Goal: Find specific page/section: Find specific page/section

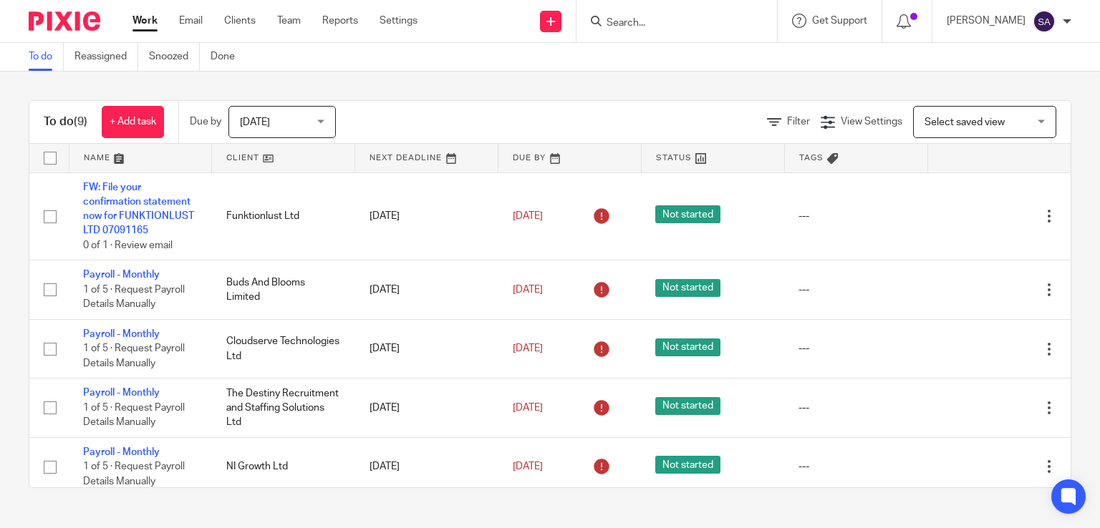
click at [635, 23] on input "Search" at bounding box center [669, 23] width 129 height 13
type input "Env"
click at [658, 58] on link at bounding box center [691, 55] width 178 height 21
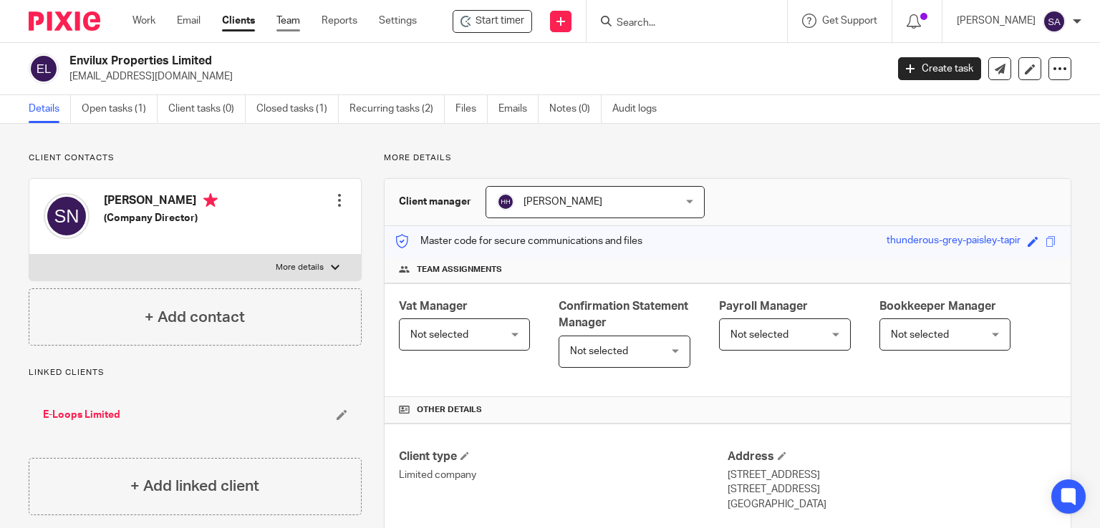
click at [298, 24] on link "Team" at bounding box center [288, 21] width 24 height 14
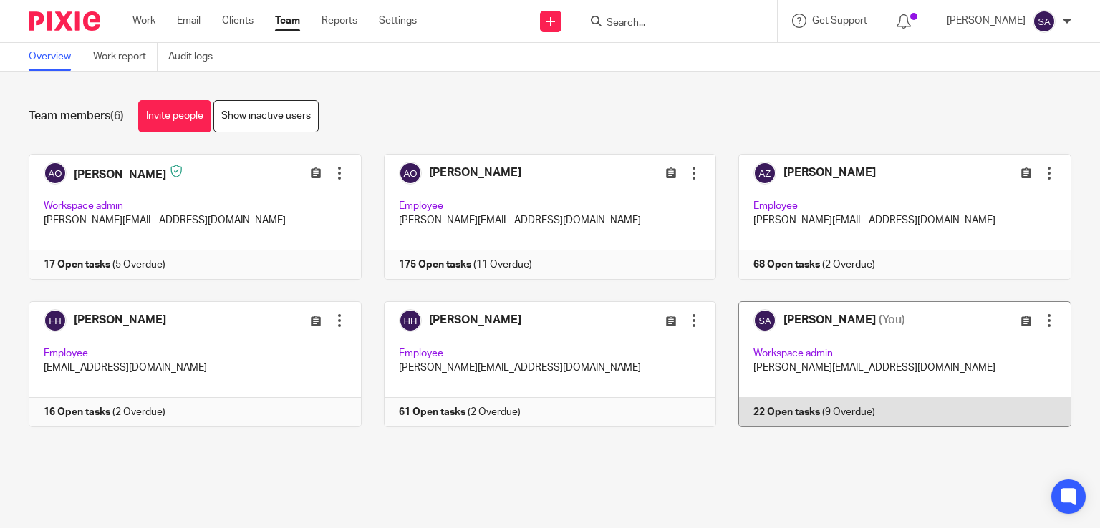
drag, startPoint x: 828, startPoint y: 341, endPoint x: 820, endPoint y: 339, distance: 8.0
click at [828, 340] on link at bounding box center [893, 364] width 355 height 126
